Goal: Complete application form: Complete application form

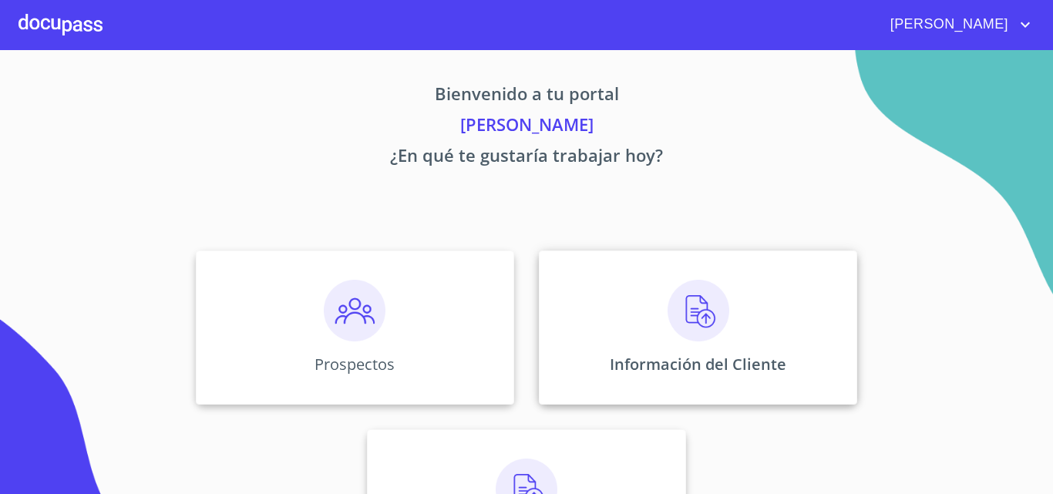
click at [673, 284] on img at bounding box center [699, 311] width 62 height 62
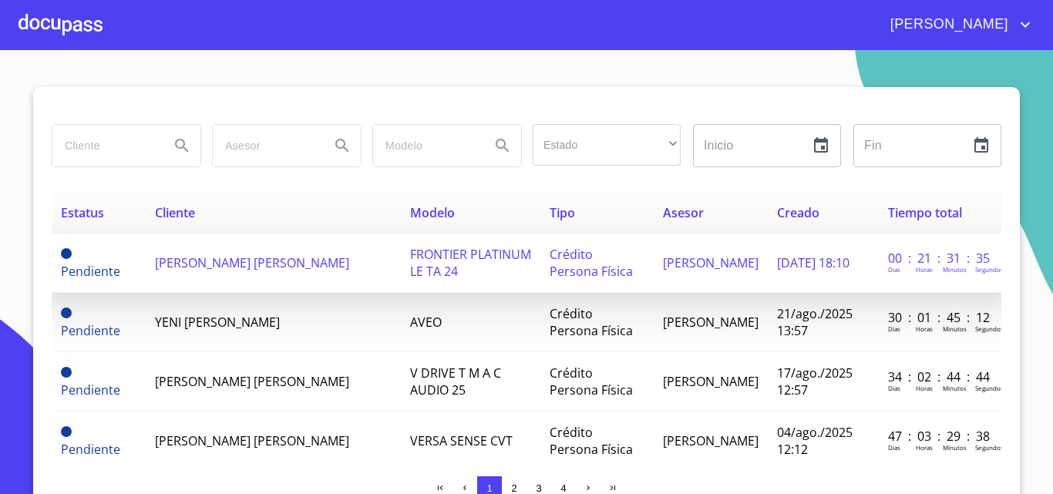
click at [255, 251] on td "[PERSON_NAME] [PERSON_NAME]" at bounding box center [273, 263] width 255 height 59
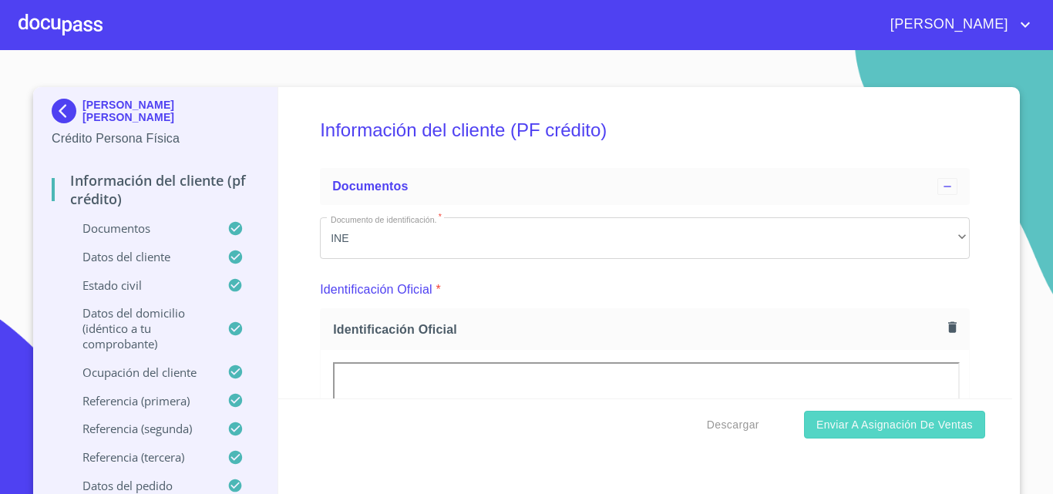
click at [856, 427] on span "Enviar a Asignación de Ventas" at bounding box center [894, 424] width 156 height 19
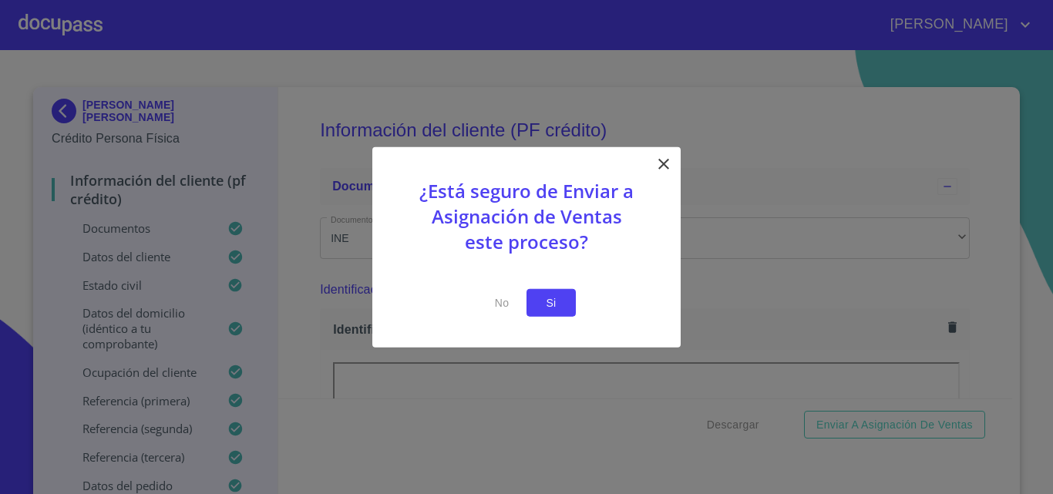
click at [570, 293] on button "Si" at bounding box center [551, 302] width 49 height 29
